Goal: Task Accomplishment & Management: Use online tool/utility

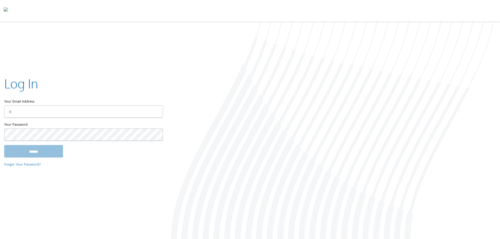
type input "**********"
click at [47, 154] on input "******" at bounding box center [33, 151] width 59 height 13
type input "**********"
click at [37, 148] on input "******" at bounding box center [33, 151] width 59 height 13
